Goal: Register for event/course

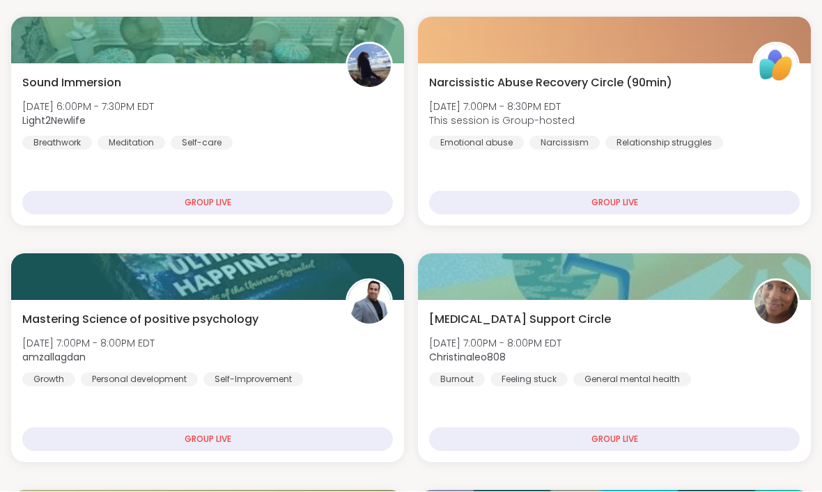
scroll to position [170, 0]
click at [219, 445] on div "GROUP LIVE" at bounding box center [207, 439] width 370 height 24
click at [226, 440] on div "GROUP LIVE" at bounding box center [207, 439] width 370 height 24
click at [184, 315] on span "Mastering Science of positive psychology" at bounding box center [140, 319] width 236 height 17
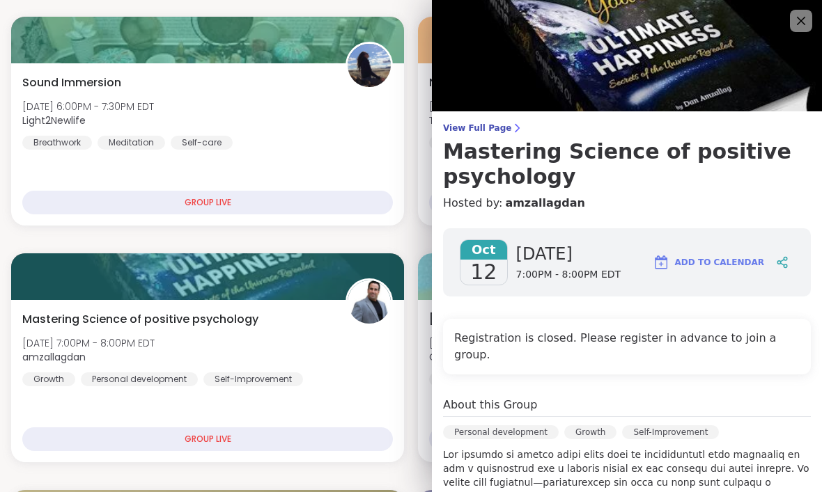
click at [404, 387] on div "Mastering Science of positive psychology [DATE] 7:00PM - 8:00PM EDT amzallagdan…" at bounding box center [207, 381] width 393 height 162
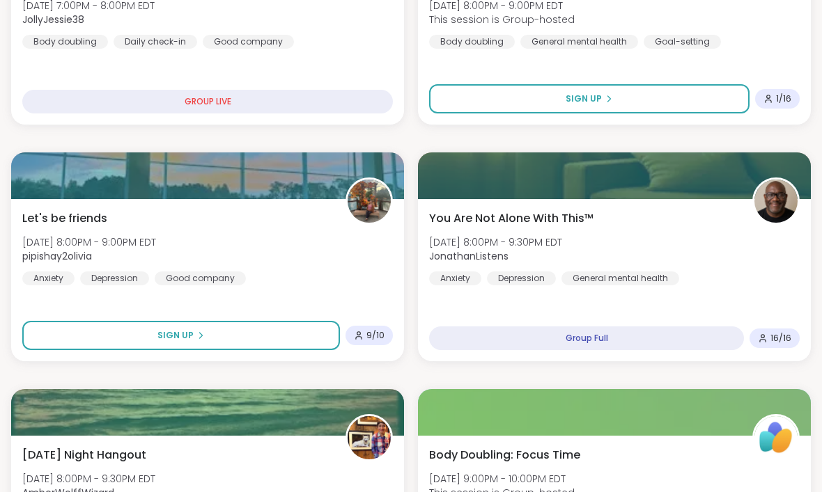
scroll to position [1218, 0]
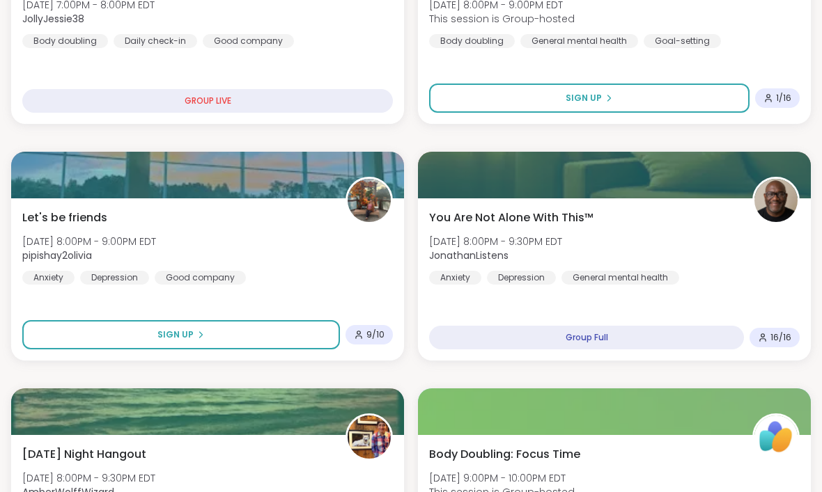
click at [96, 229] on div "Let's be friends [PERSON_NAME][DATE] 8:00PM - 9:00PM EDT pipishay2olivia Anxiet…" at bounding box center [207, 247] width 370 height 75
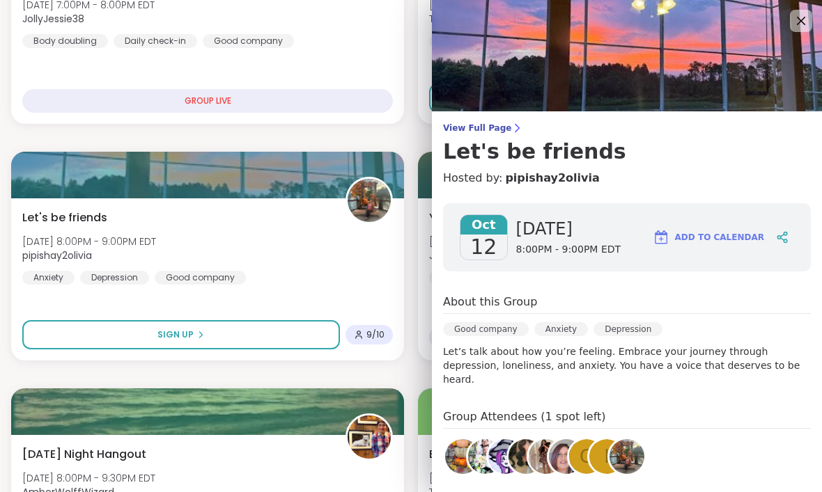
click at [792, 29] on icon at bounding box center [800, 21] width 17 height 17
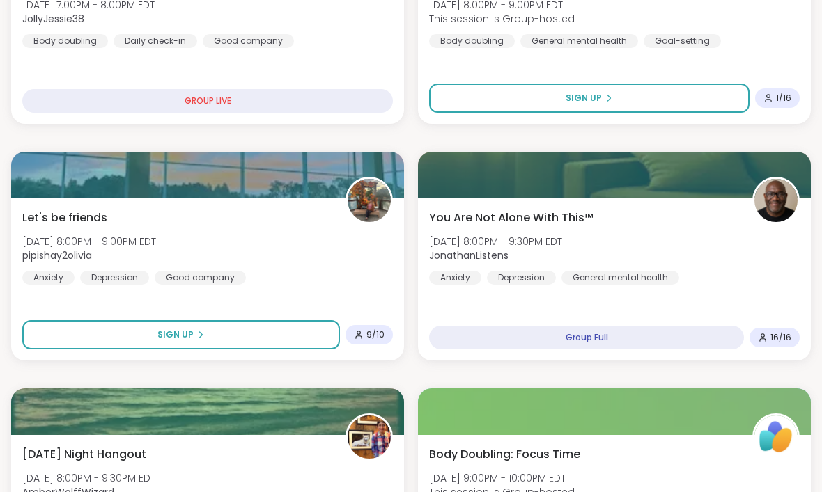
click at [794, 31] on div "Body Doubling: Deep Work & Focus [DATE] 8:00PM - 9:00PM EDT This session is Gro…" at bounding box center [614, 10] width 370 height 75
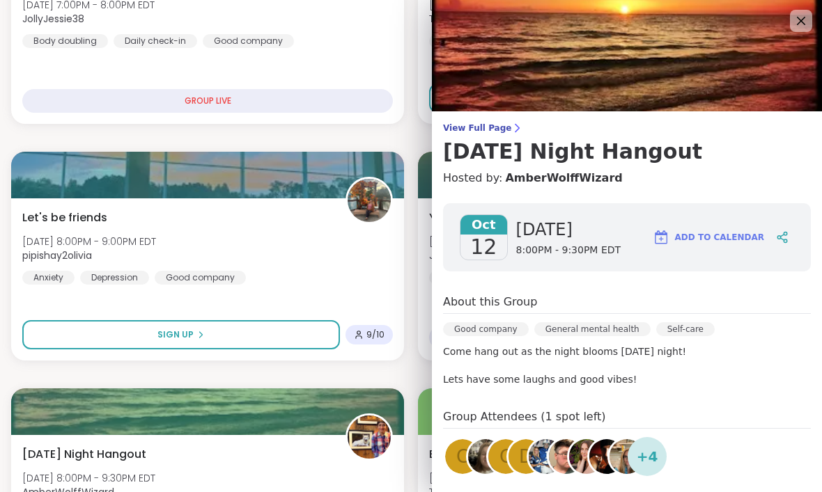
click at [788, 22] on img at bounding box center [627, 55] width 390 height 111
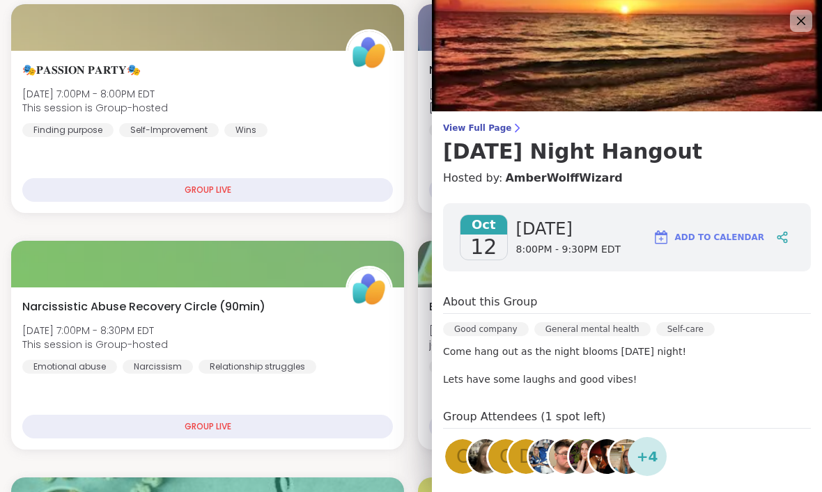
click at [796, 20] on icon at bounding box center [800, 21] width 17 height 17
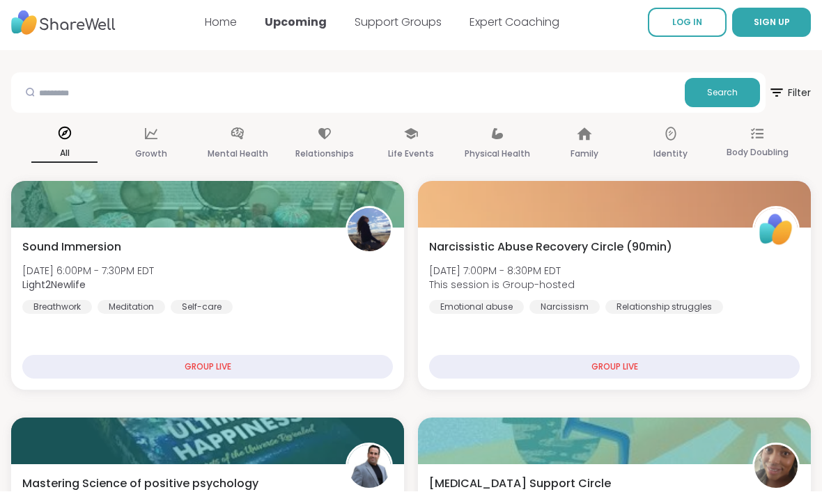
scroll to position [6, 0]
